Goal: Find specific page/section: Find specific page/section

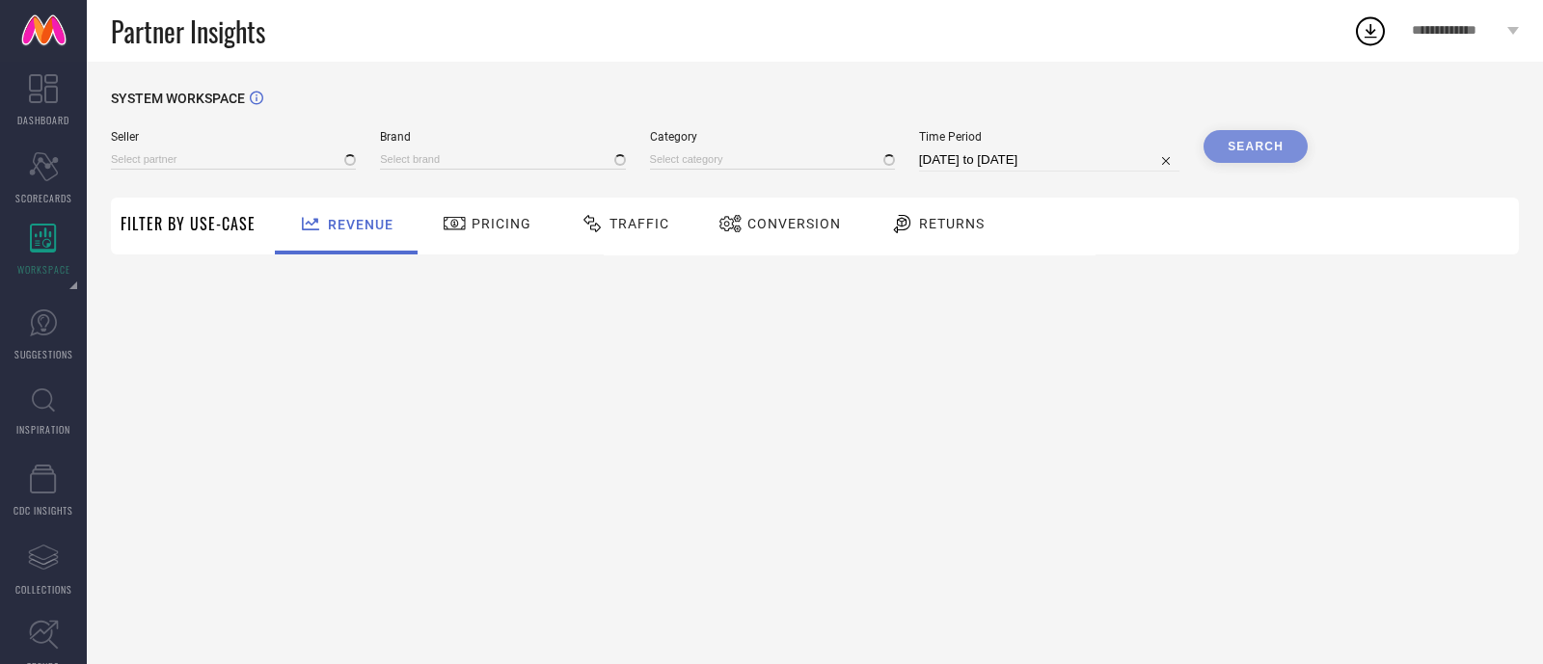
type input "All"
type input "1 STOP FASHION"
type input "All"
click at [633, 80] on div "SYSTEM WORKSPACE Seller All Brand 1 STOP FASHION Category All Time Period [DATE…" at bounding box center [815, 363] width 1456 height 603
